Goal: Find specific page/section: Find specific page/section

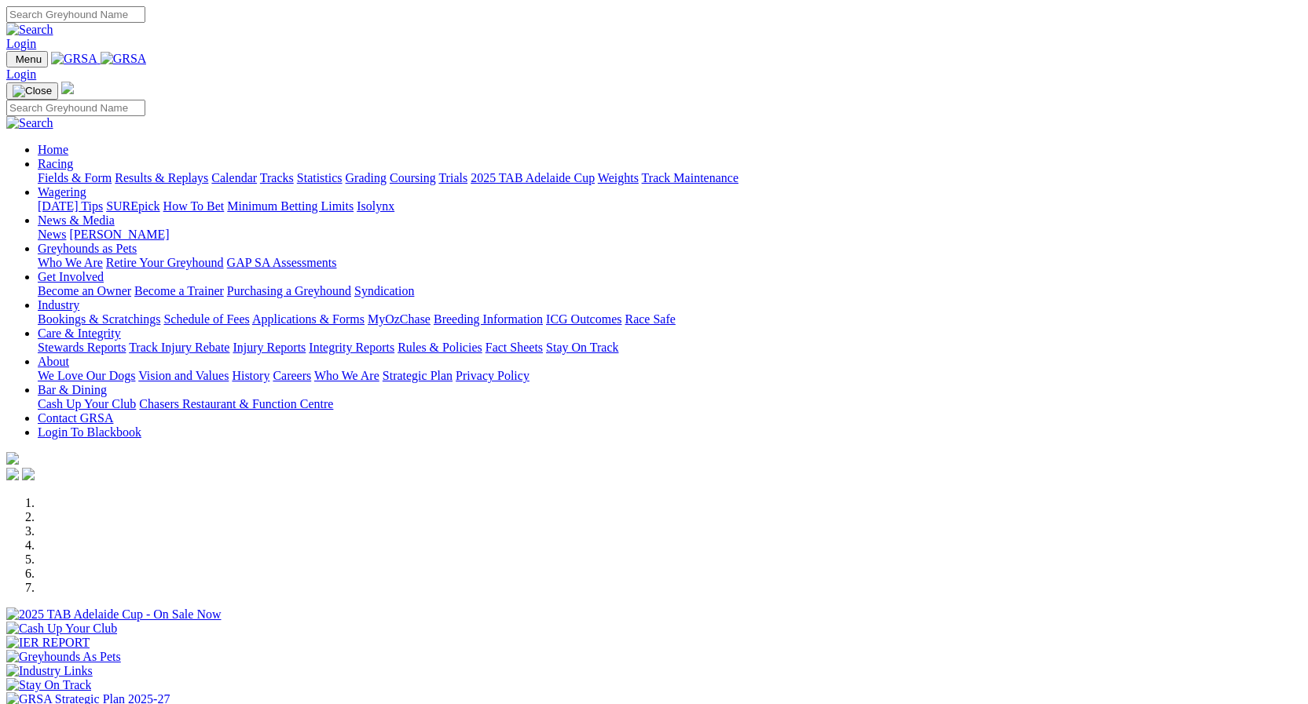
scroll to position [314, 0]
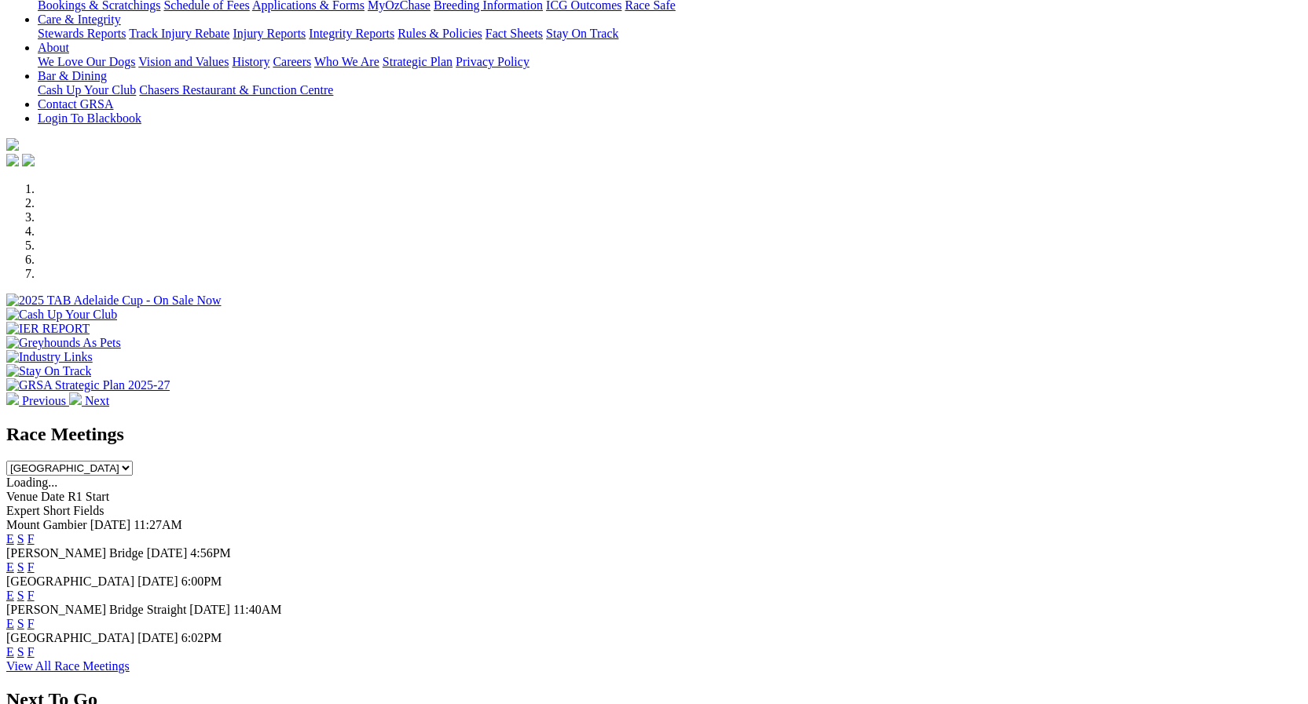
click at [35, 561] on link "F" at bounding box center [30, 567] width 7 height 13
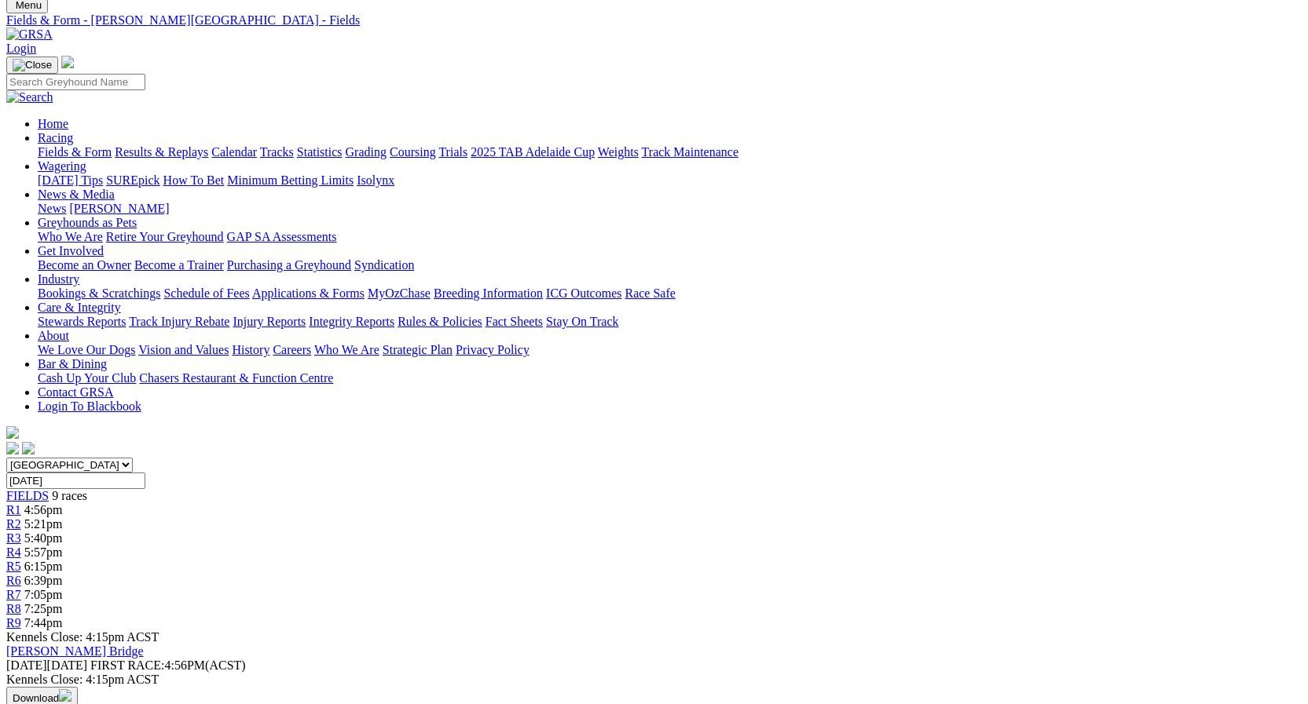
scroll to position [157, 0]
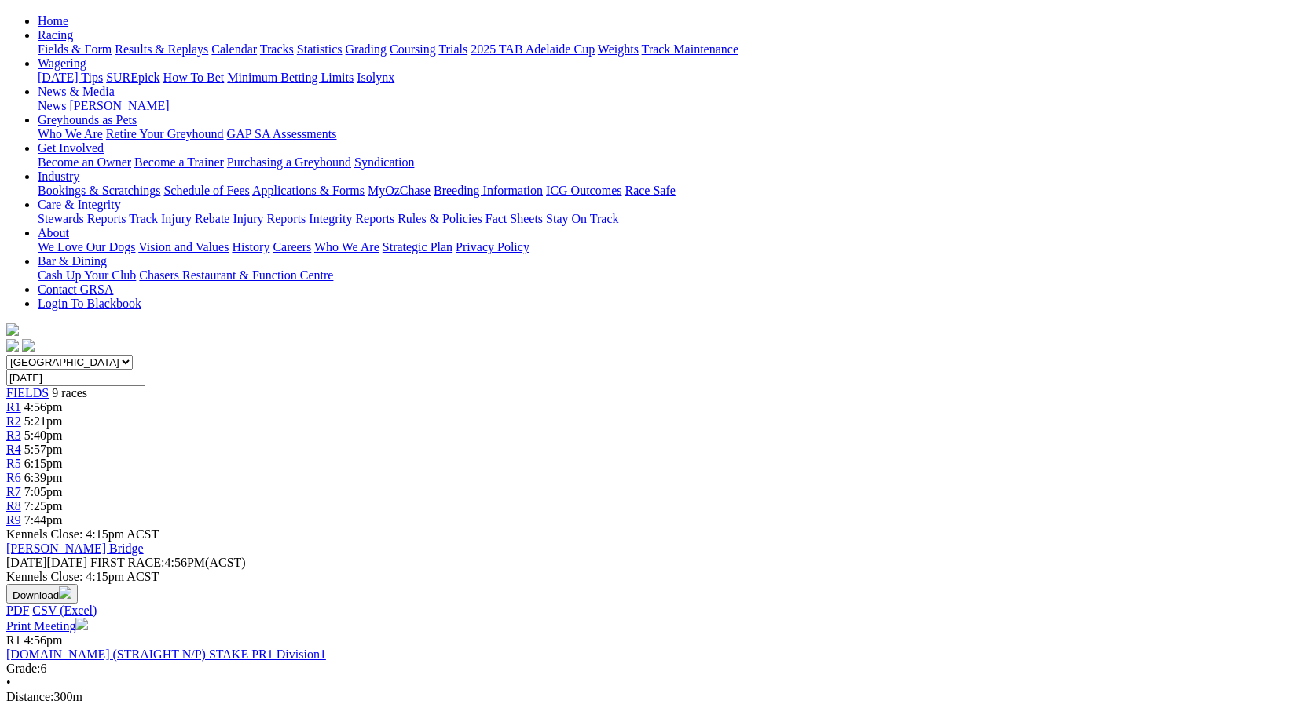
click at [88, 618] on img at bounding box center [81, 624] width 13 height 13
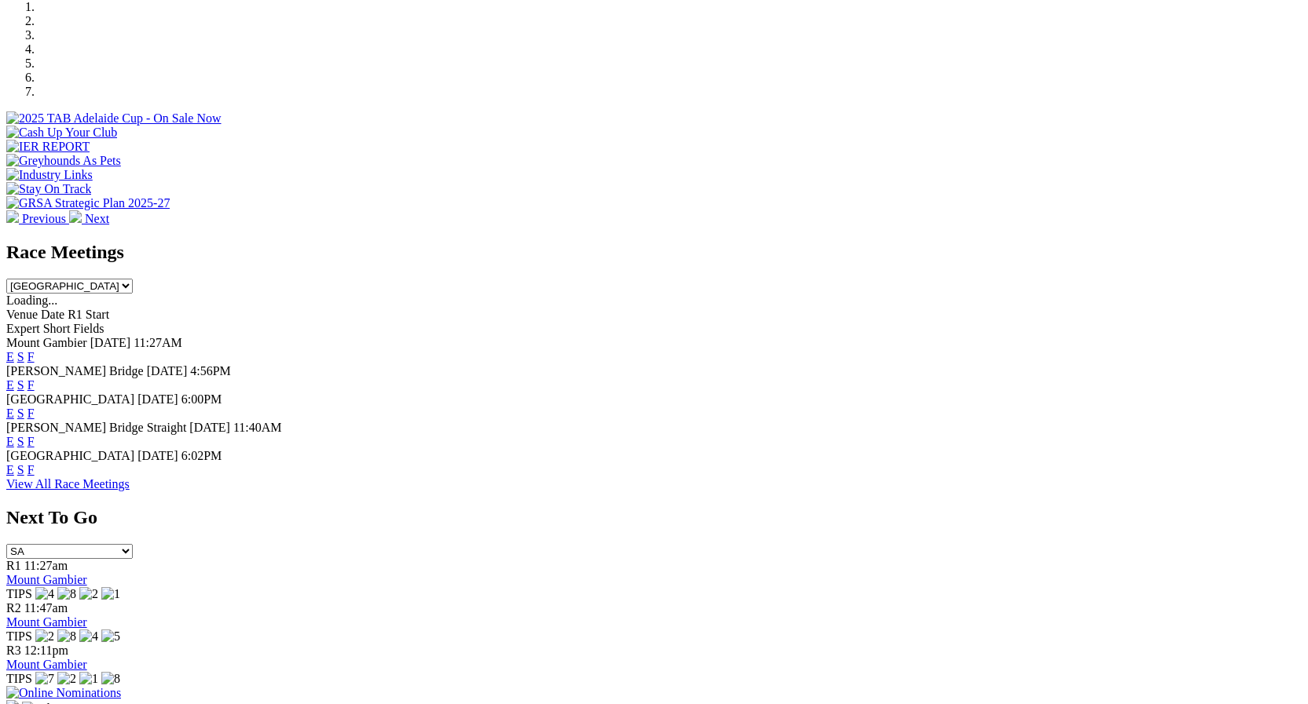
scroll to position [550, 0]
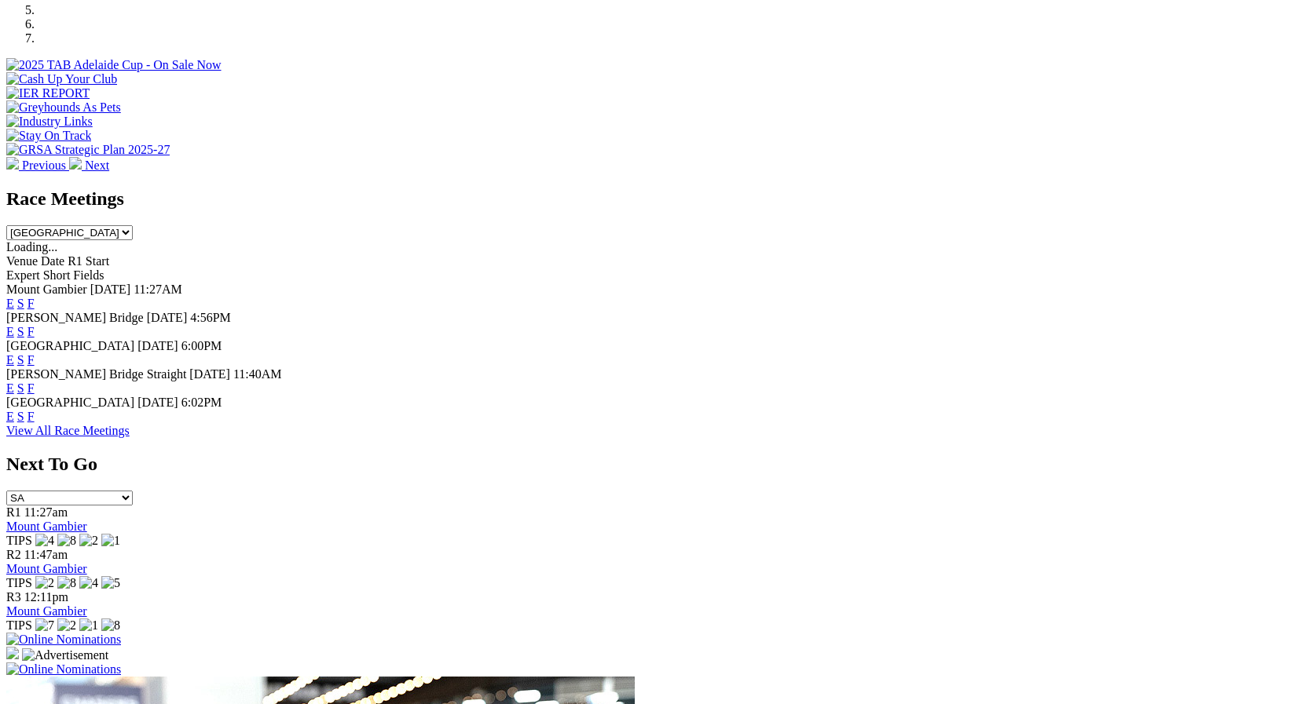
click at [35, 410] on link "F" at bounding box center [30, 416] width 7 height 13
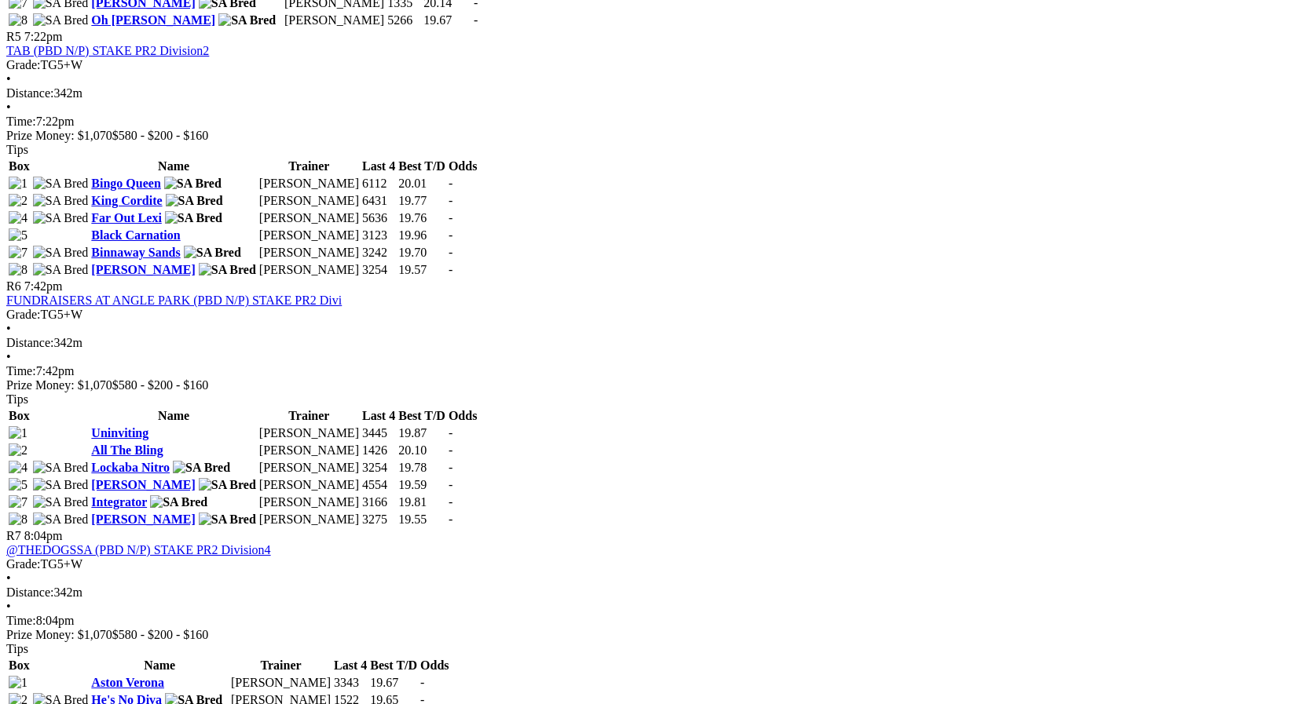
scroll to position [1414, 0]
